Goal: Navigation & Orientation: Find specific page/section

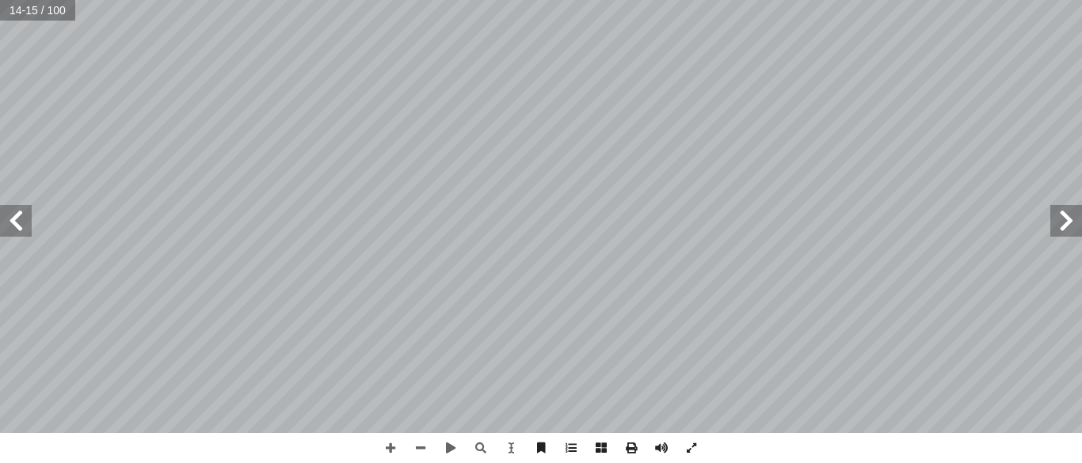
click at [24, 230] on span at bounding box center [16, 221] width 32 height 32
click at [1070, 229] on span at bounding box center [1066, 221] width 32 height 32
click at [423, 453] on span at bounding box center [421, 448] width 30 height 30
click at [1076, 224] on span at bounding box center [1066, 221] width 32 height 32
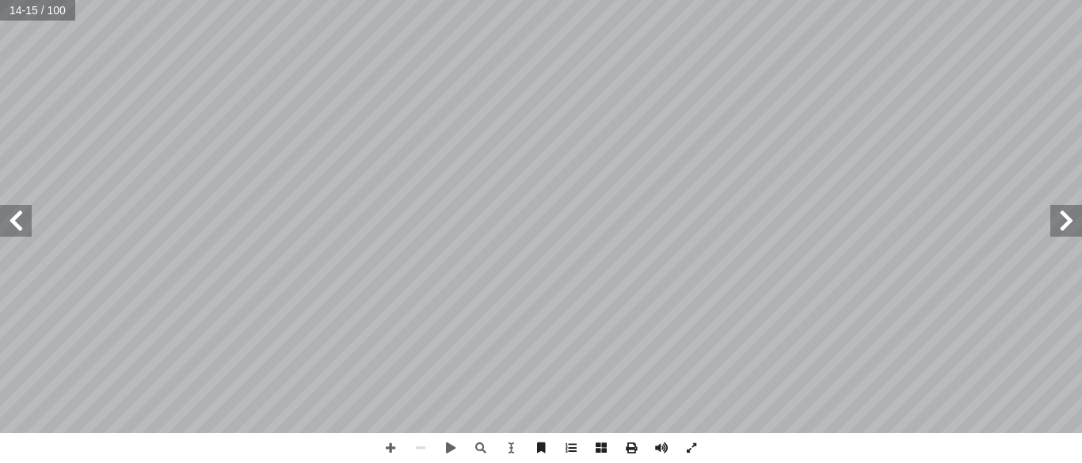
click at [30, 231] on span at bounding box center [16, 221] width 32 height 32
click at [23, 234] on span at bounding box center [16, 221] width 32 height 32
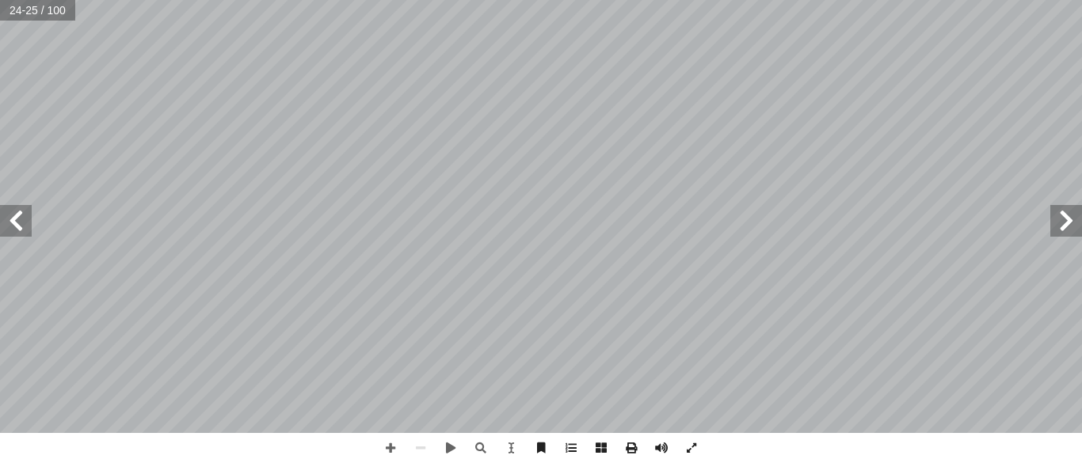
click at [23, 234] on span at bounding box center [16, 221] width 32 height 32
click at [1064, 223] on span at bounding box center [1066, 221] width 32 height 32
